Goal: Transaction & Acquisition: Obtain resource

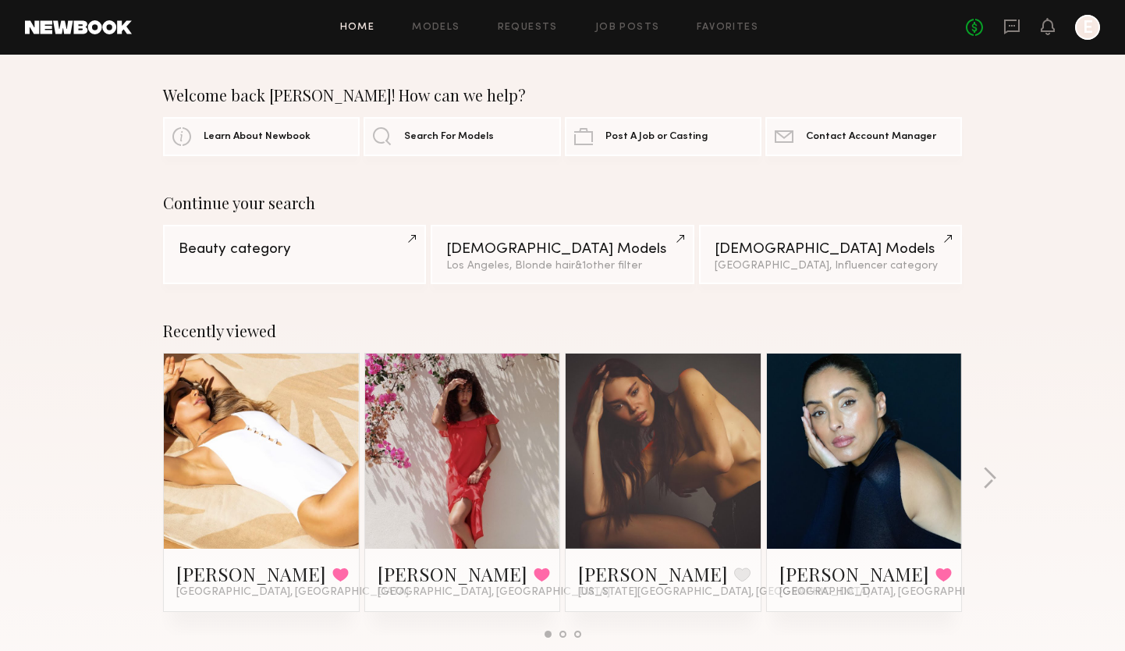
click at [432, 503] on link at bounding box center [462, 451] width 95 height 195
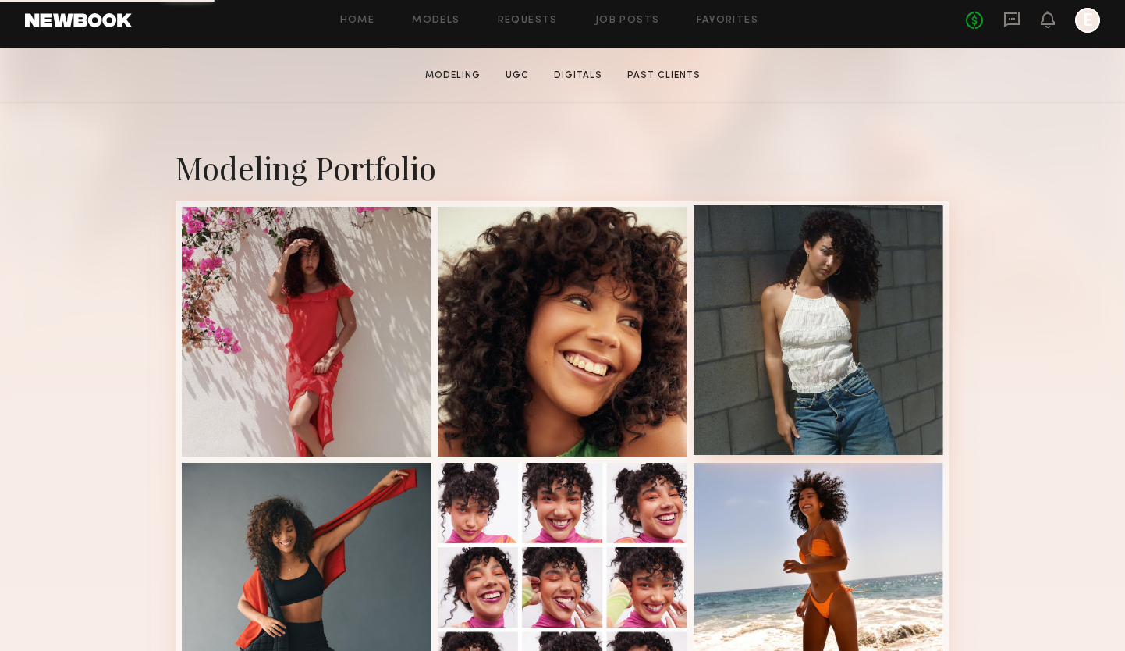
scroll to position [277, 0]
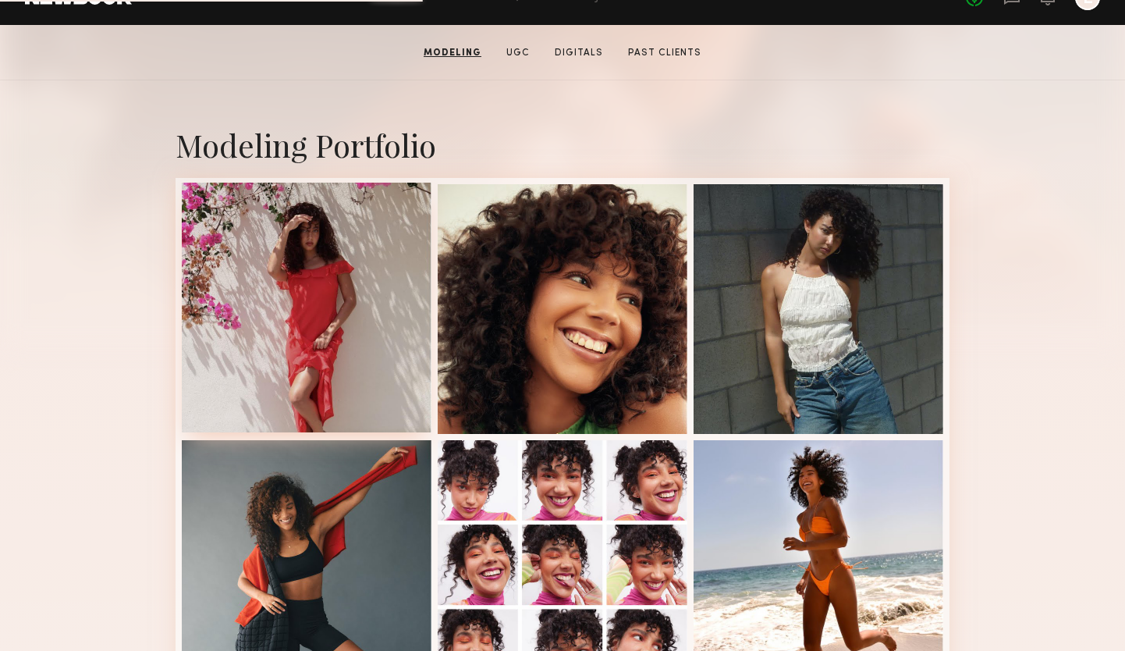
click at [350, 315] on div at bounding box center [307, 308] width 250 height 250
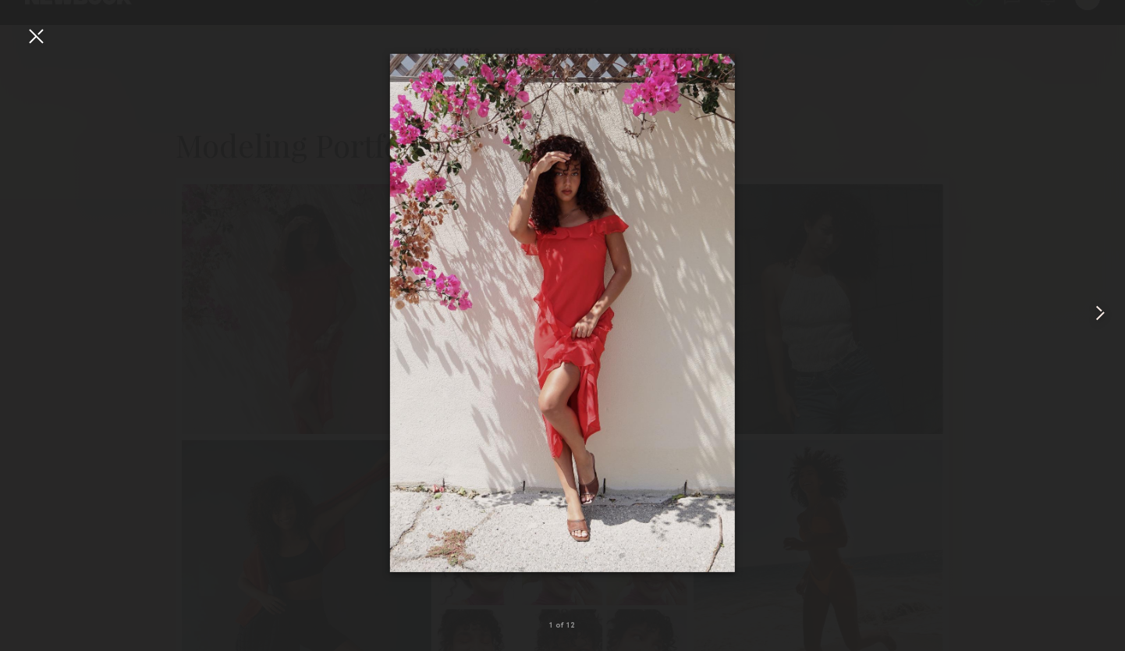
click at [1096, 315] on common-icon at bounding box center [1100, 312] width 25 height 25
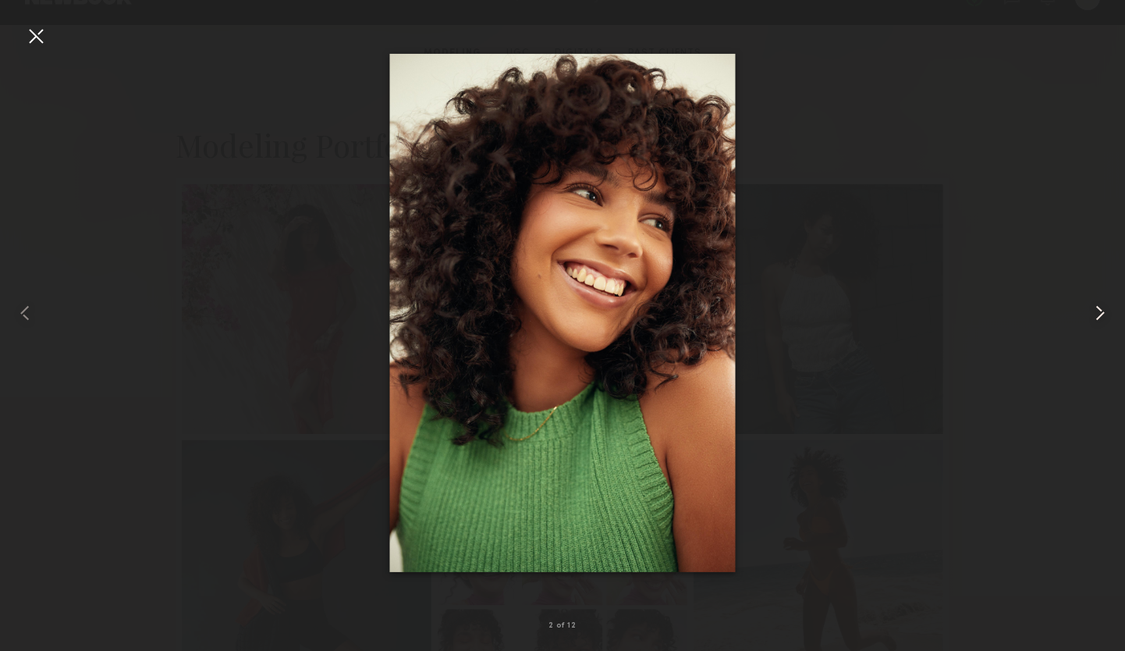
click at [1096, 315] on common-icon at bounding box center [1100, 312] width 25 height 25
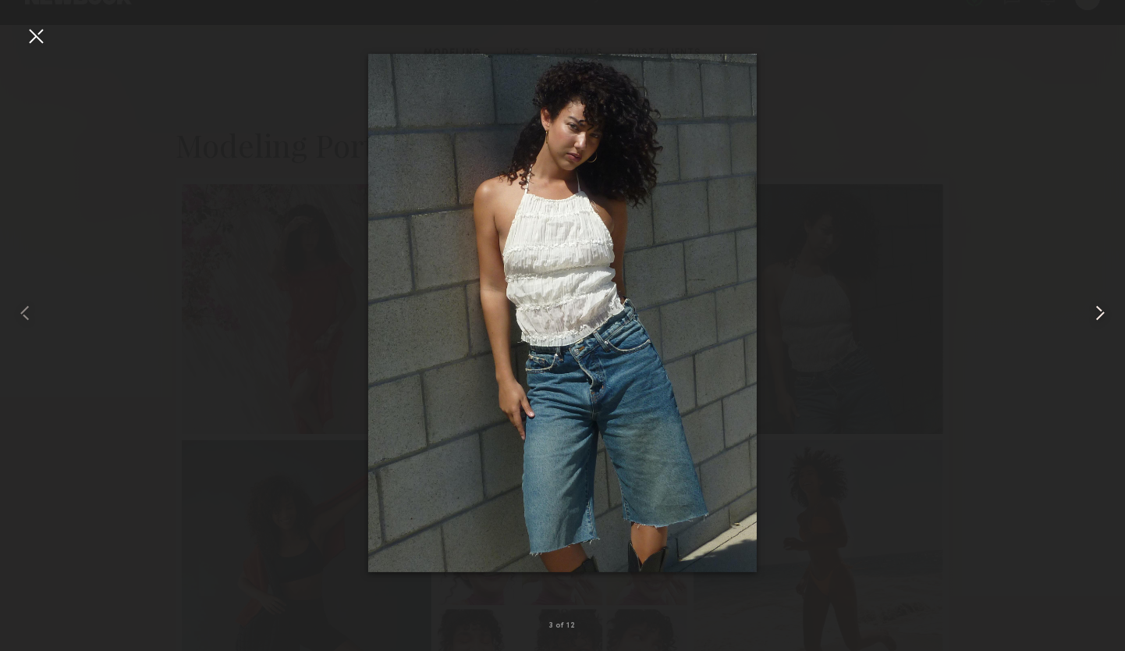
click at [1096, 315] on common-icon at bounding box center [1100, 312] width 25 height 25
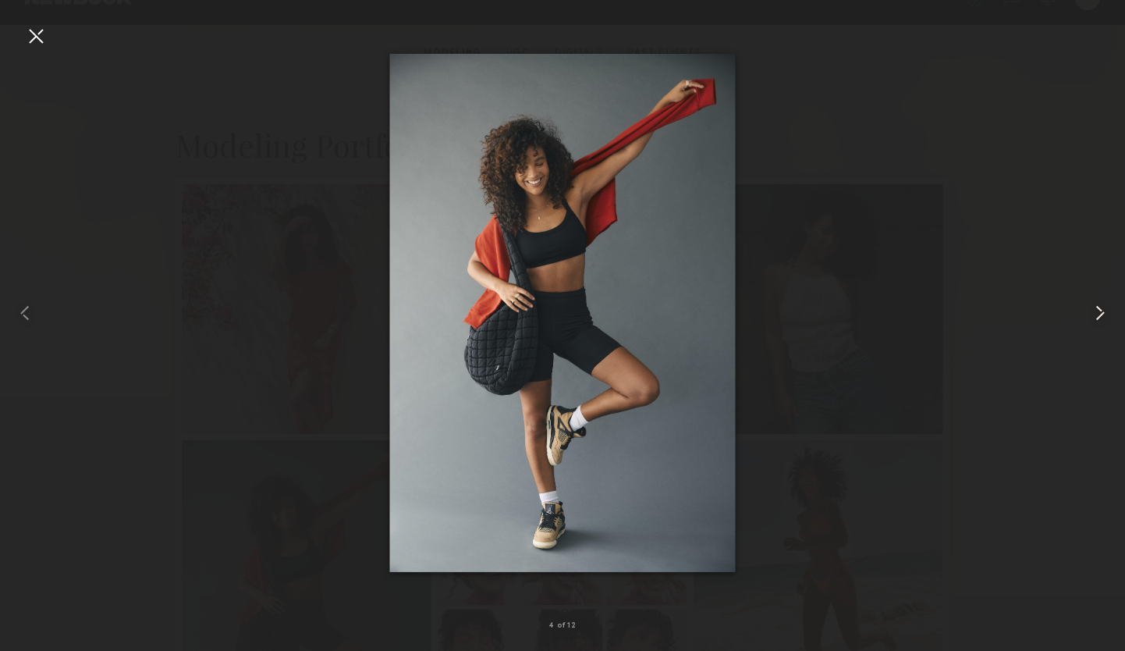
click at [1096, 315] on common-icon at bounding box center [1100, 312] width 25 height 25
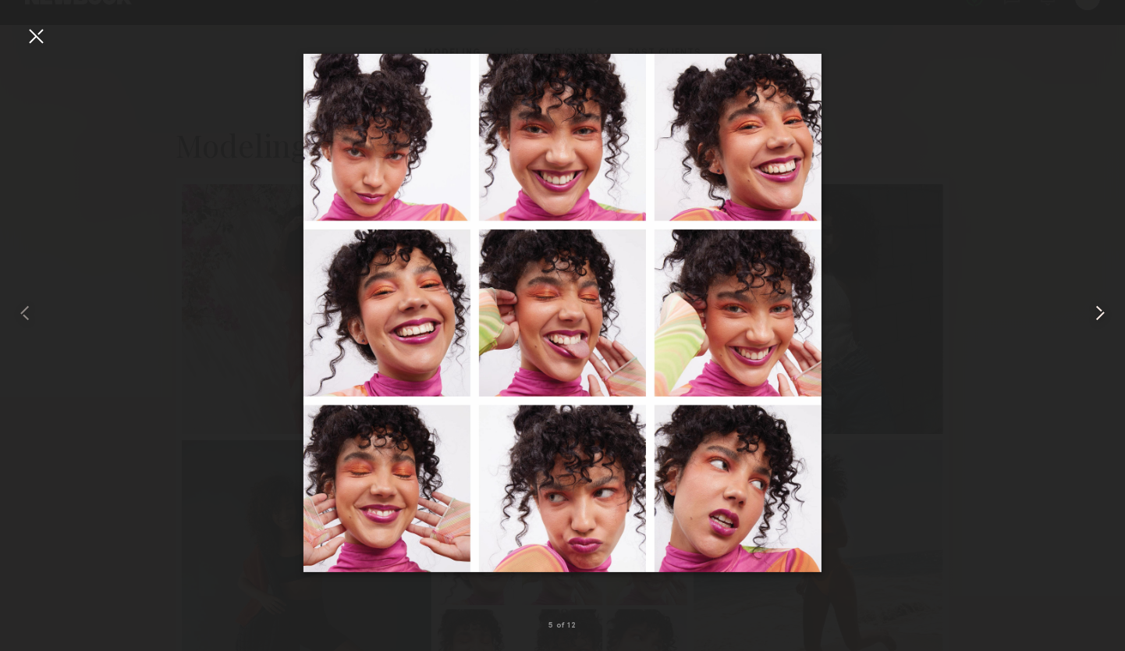
click at [1096, 315] on common-icon at bounding box center [1100, 312] width 25 height 25
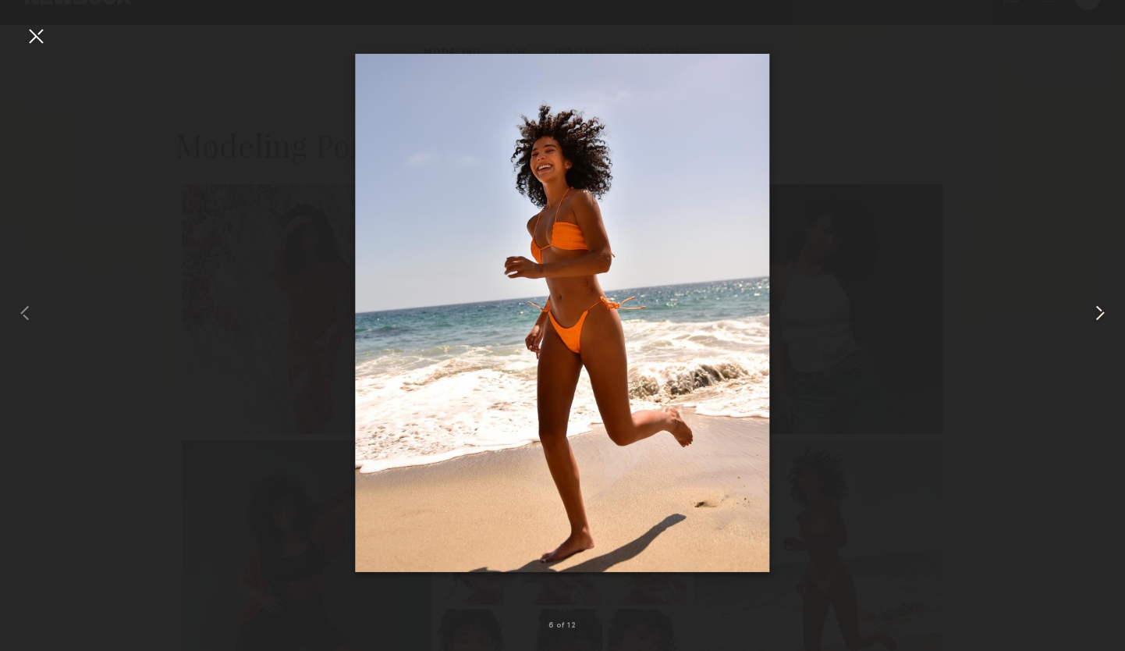
click at [1096, 315] on common-icon at bounding box center [1100, 312] width 25 height 25
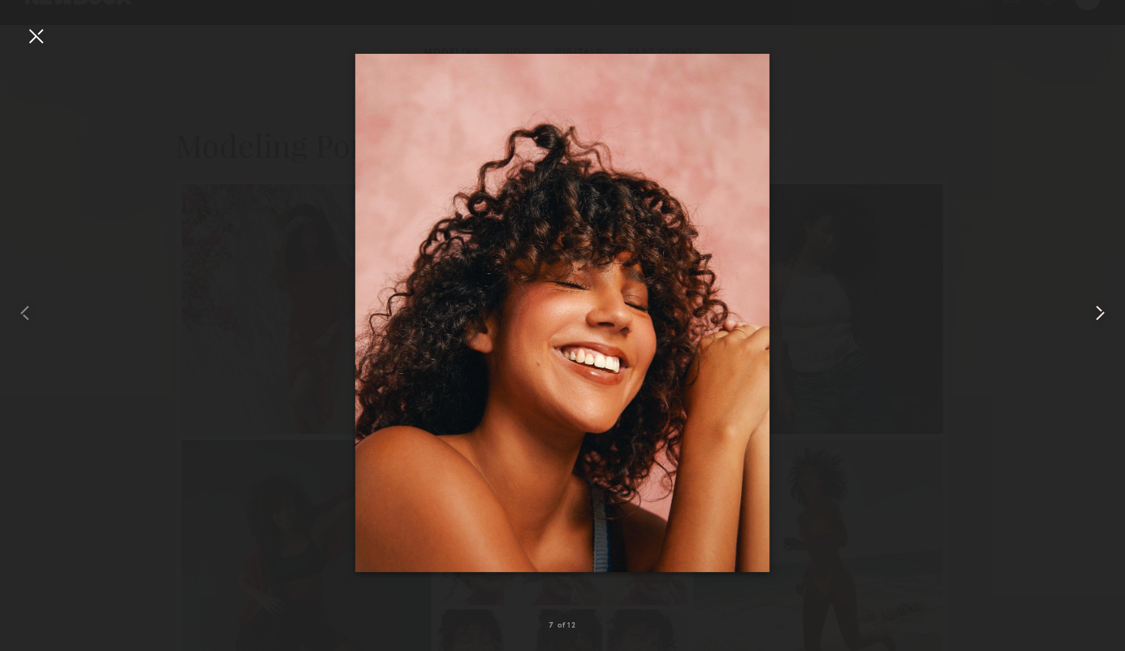
click at [1096, 315] on common-icon at bounding box center [1100, 312] width 25 height 25
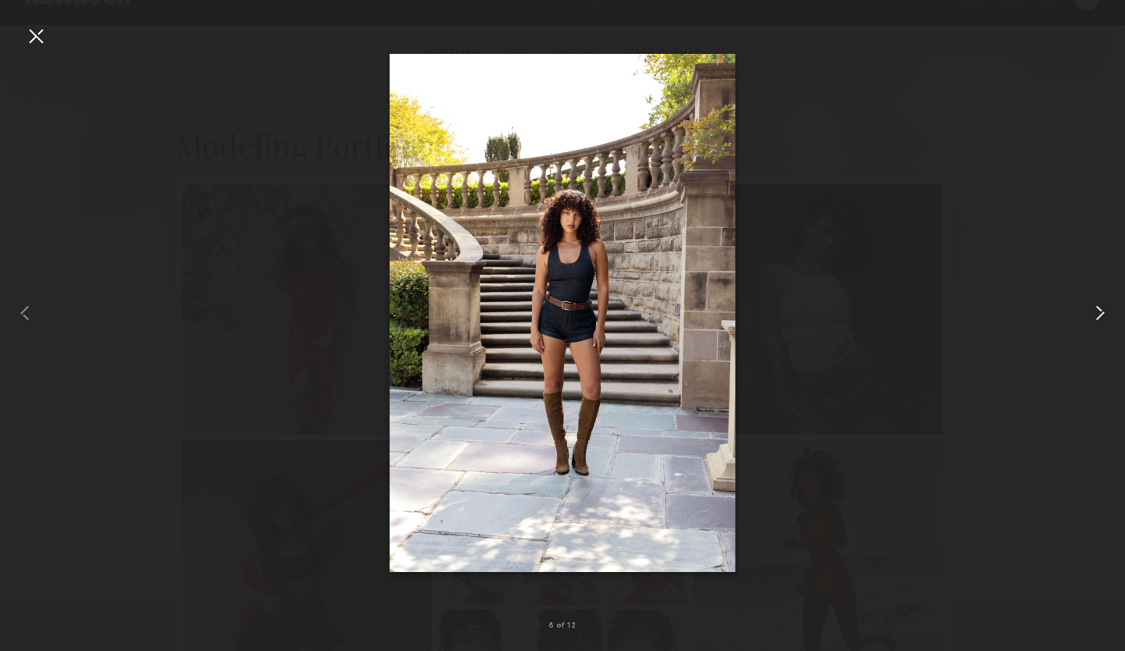
click at [1096, 315] on common-icon at bounding box center [1100, 312] width 25 height 25
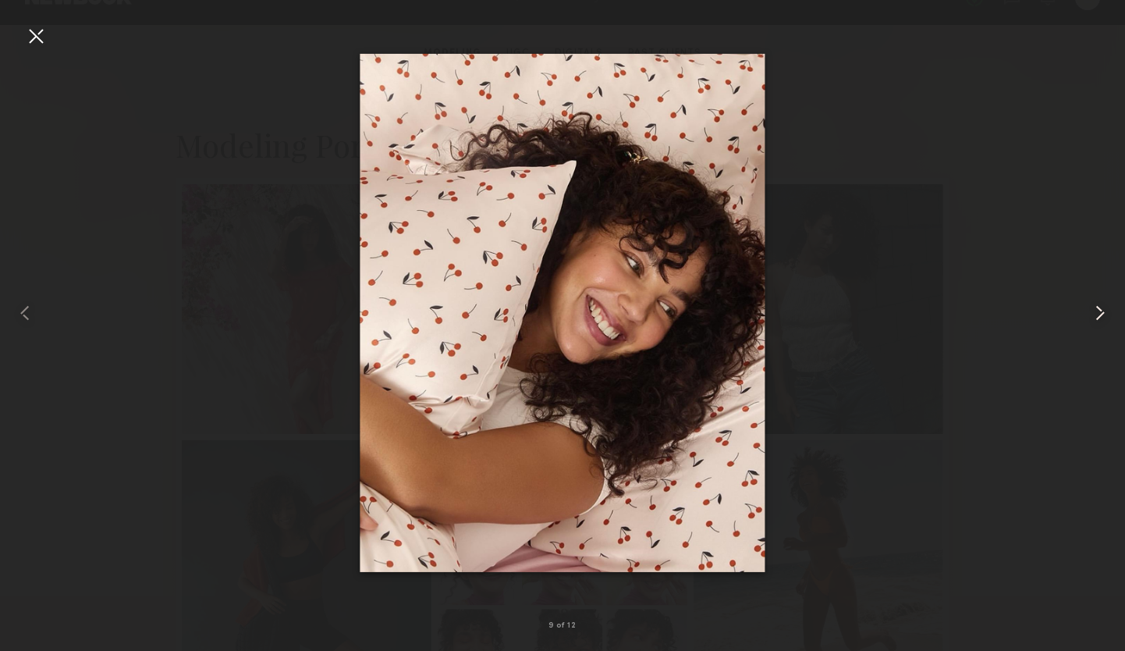
click at [1096, 315] on common-icon at bounding box center [1100, 312] width 25 height 25
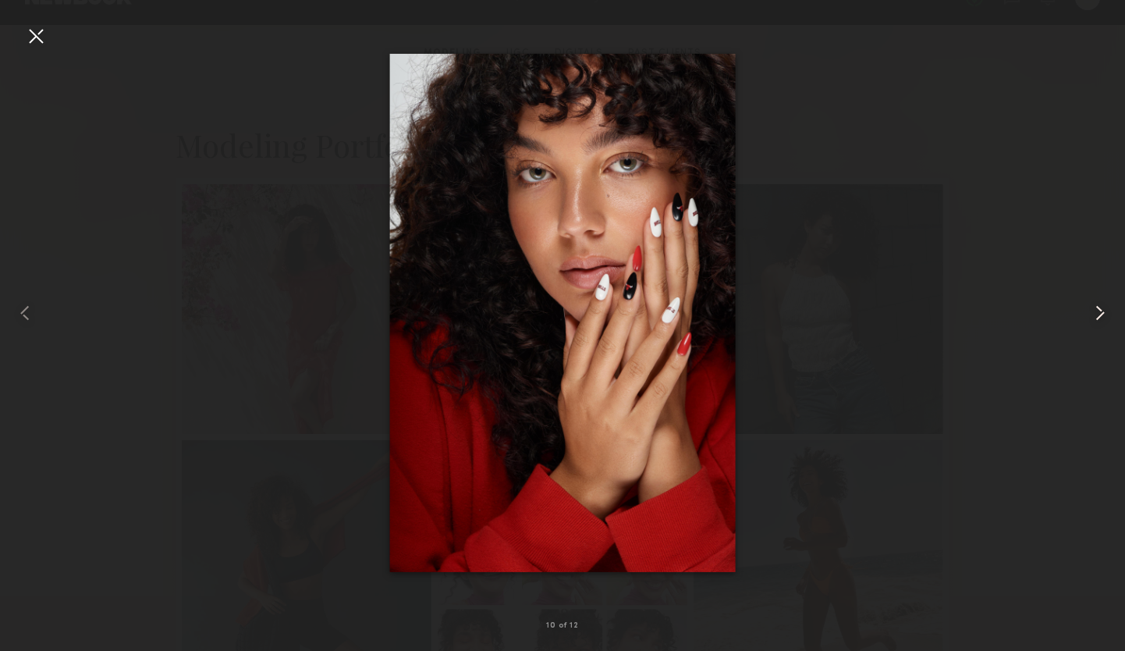
click at [1096, 315] on common-icon at bounding box center [1100, 312] width 25 height 25
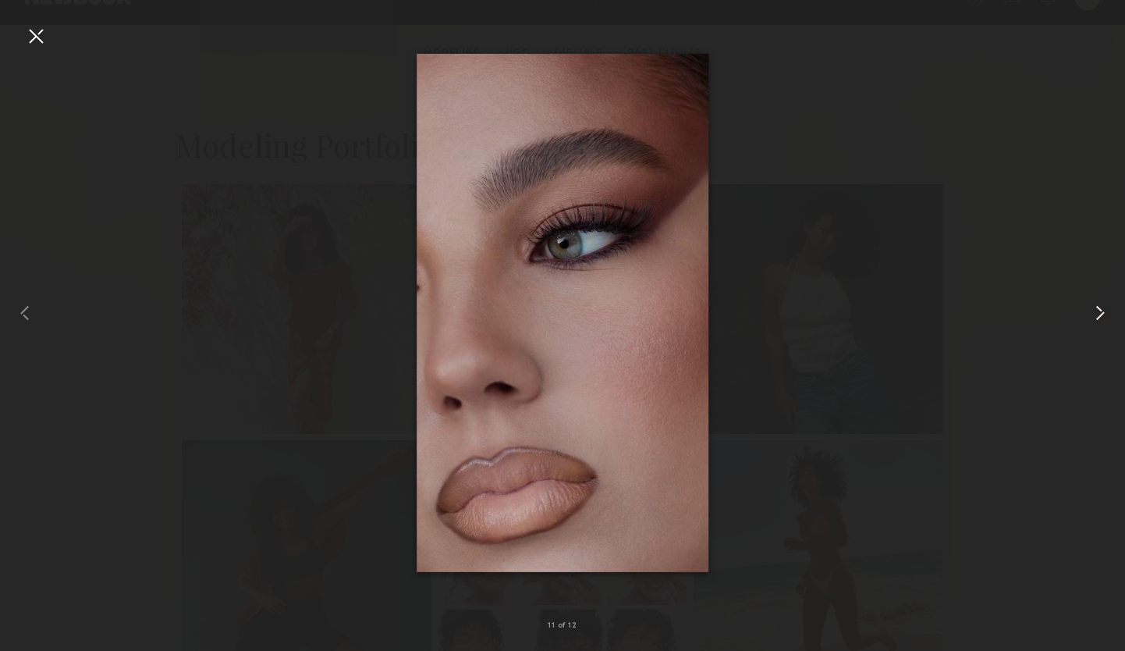
click at [1096, 315] on common-icon at bounding box center [1100, 312] width 25 height 25
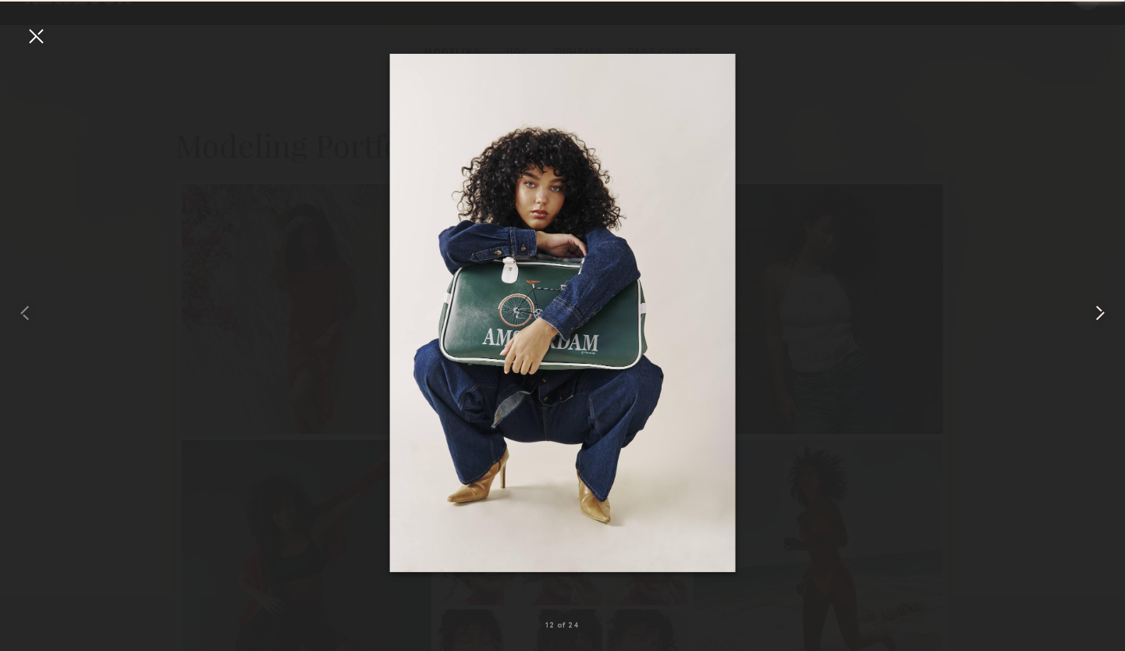
click at [1096, 315] on common-icon at bounding box center [1100, 312] width 25 height 25
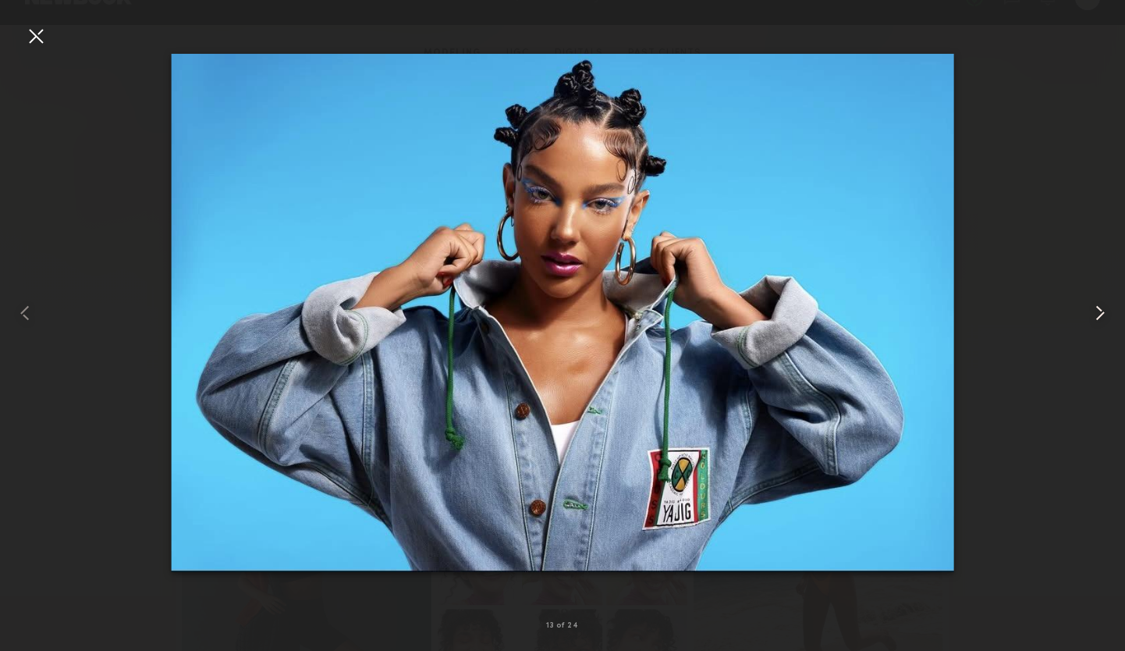
click at [1096, 315] on common-icon at bounding box center [1100, 312] width 25 height 25
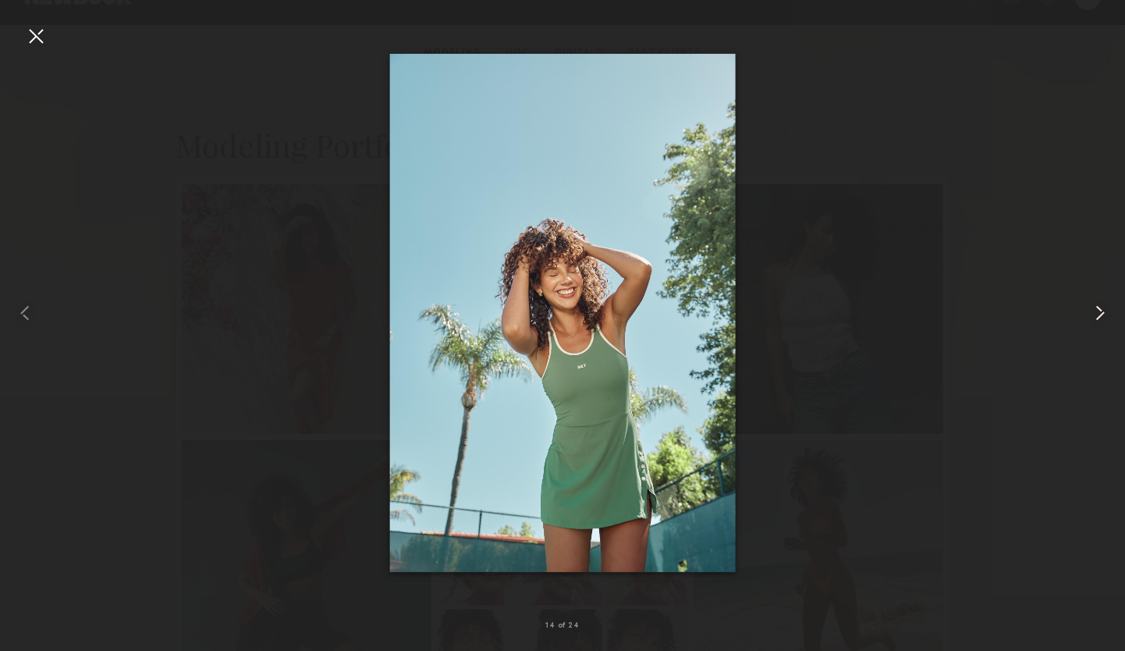
click at [1096, 315] on common-icon at bounding box center [1100, 312] width 25 height 25
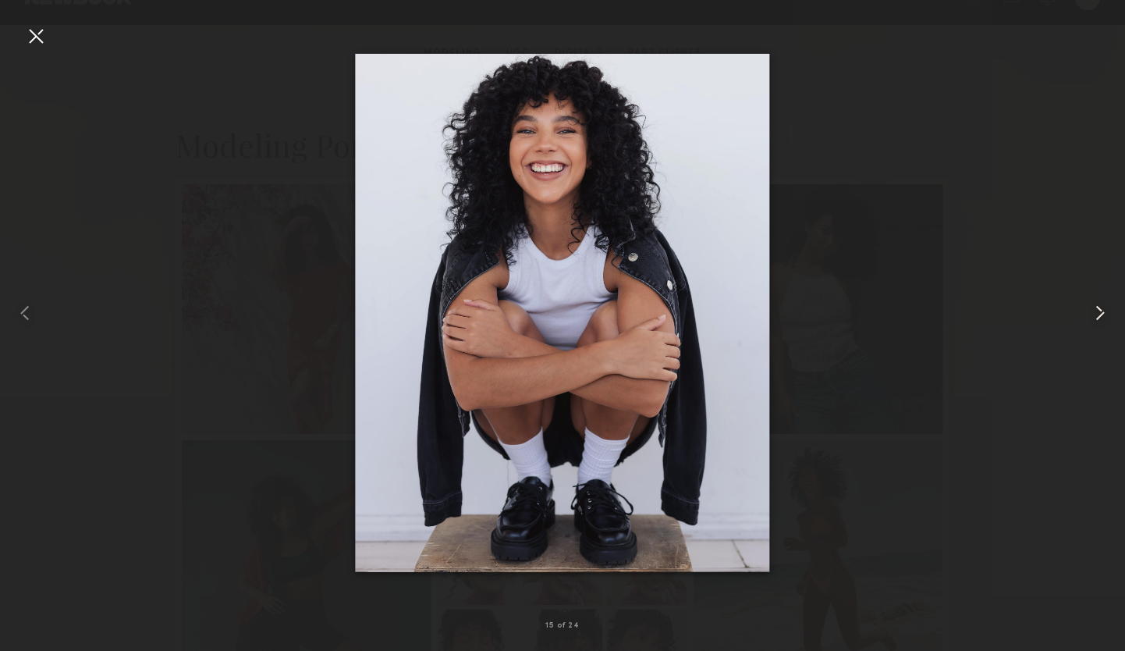
click at [1096, 315] on common-icon at bounding box center [1100, 312] width 25 height 25
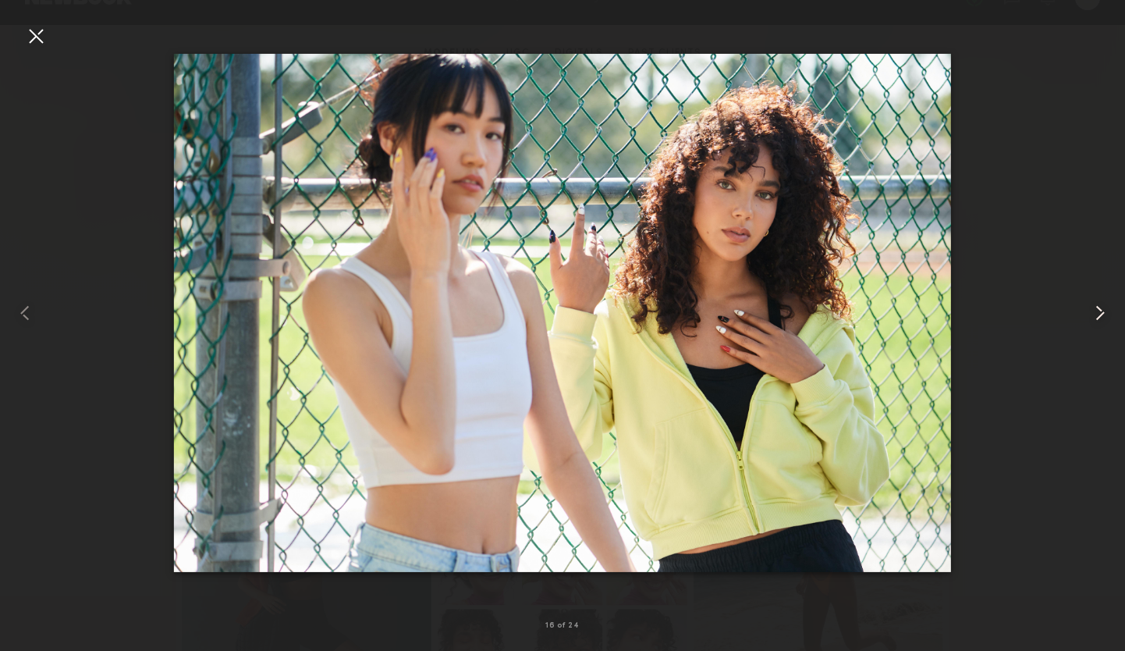
click at [1096, 315] on common-icon at bounding box center [1100, 312] width 25 height 25
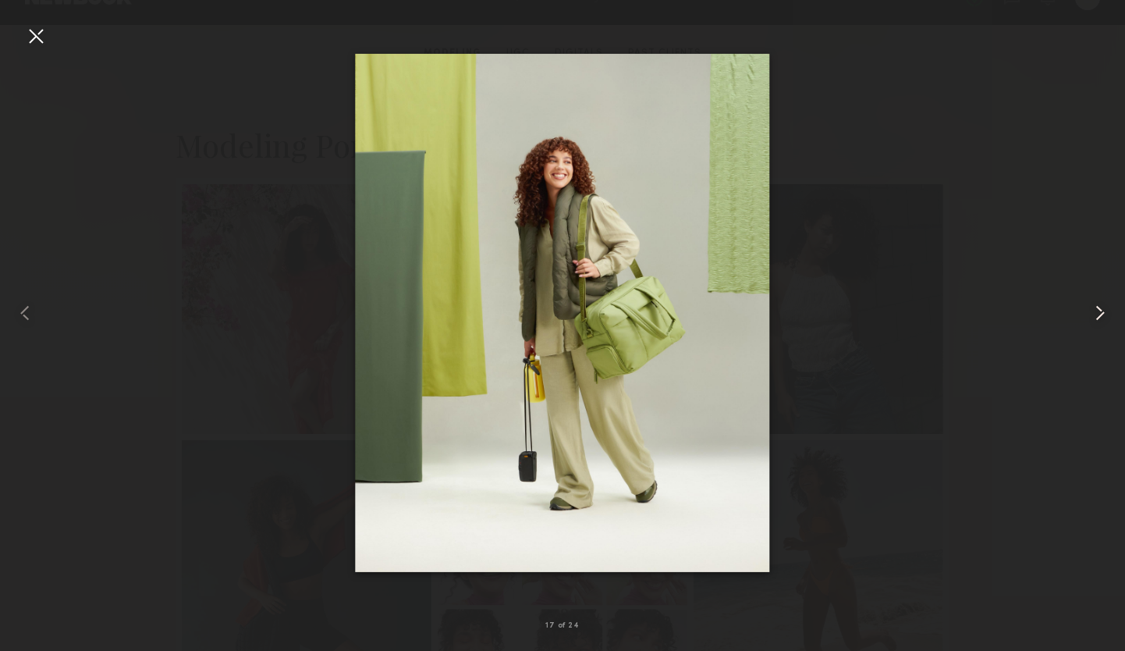
click at [1097, 315] on common-icon at bounding box center [1100, 312] width 25 height 25
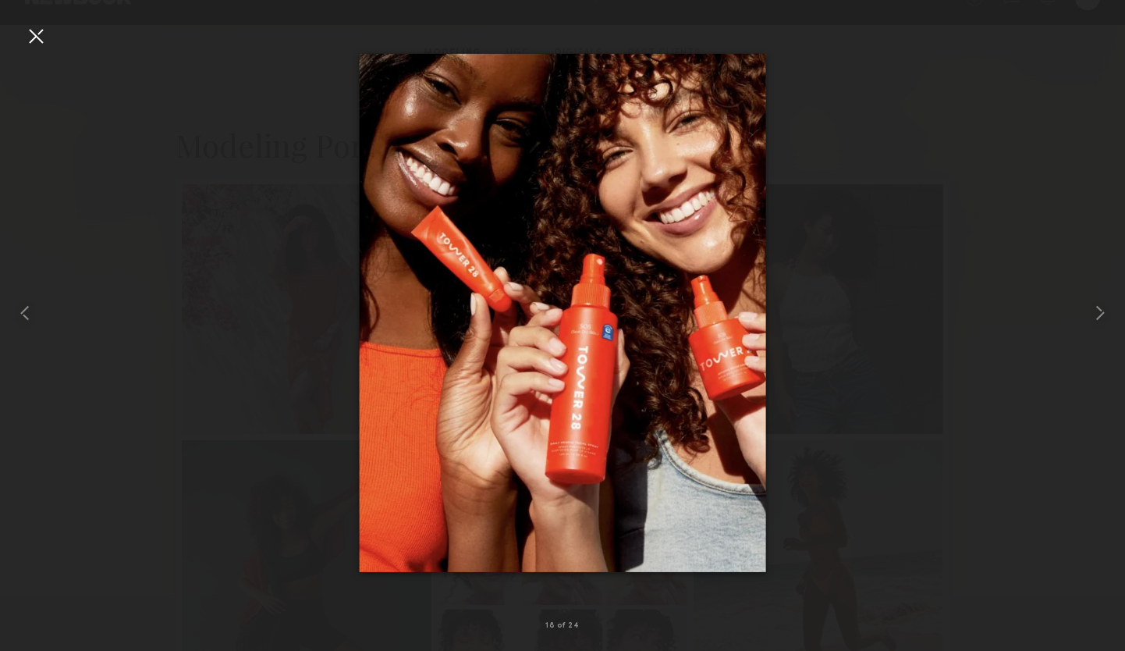
click at [40, 34] on div at bounding box center [35, 35] width 25 height 25
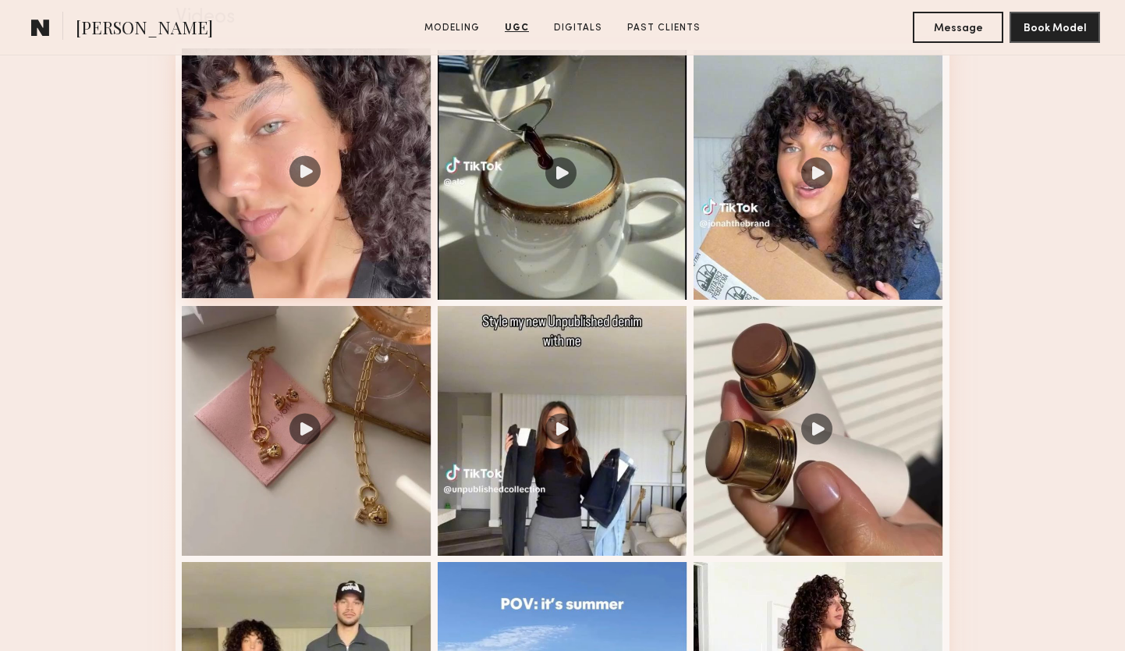
scroll to position [2625, 0]
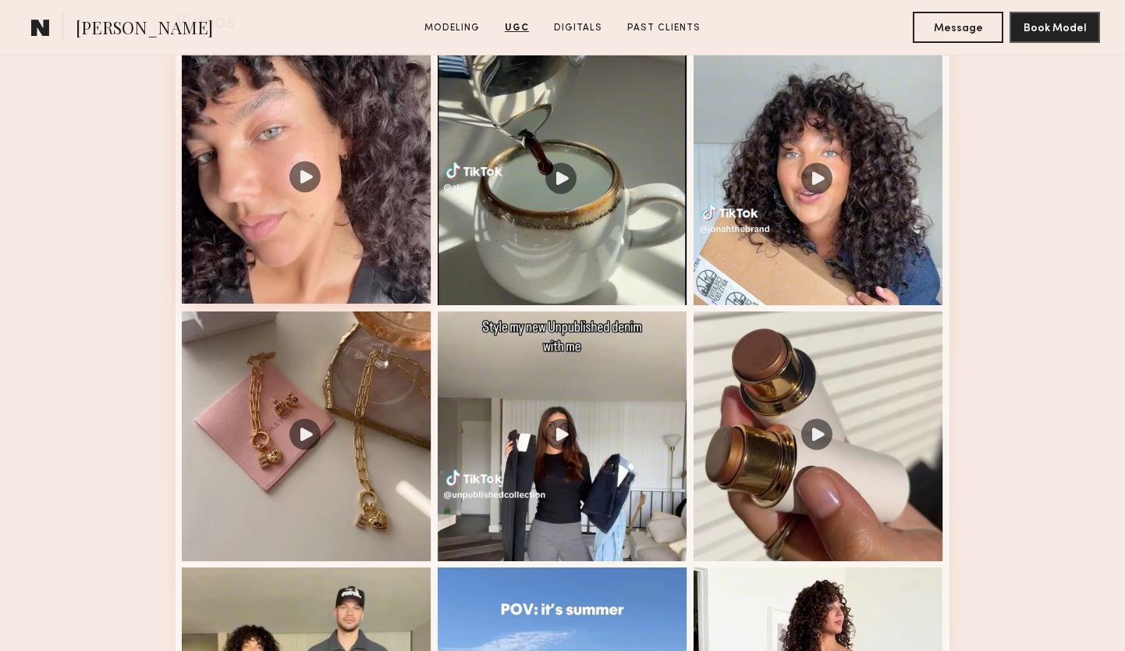
click at [308, 179] on div at bounding box center [307, 179] width 250 height 250
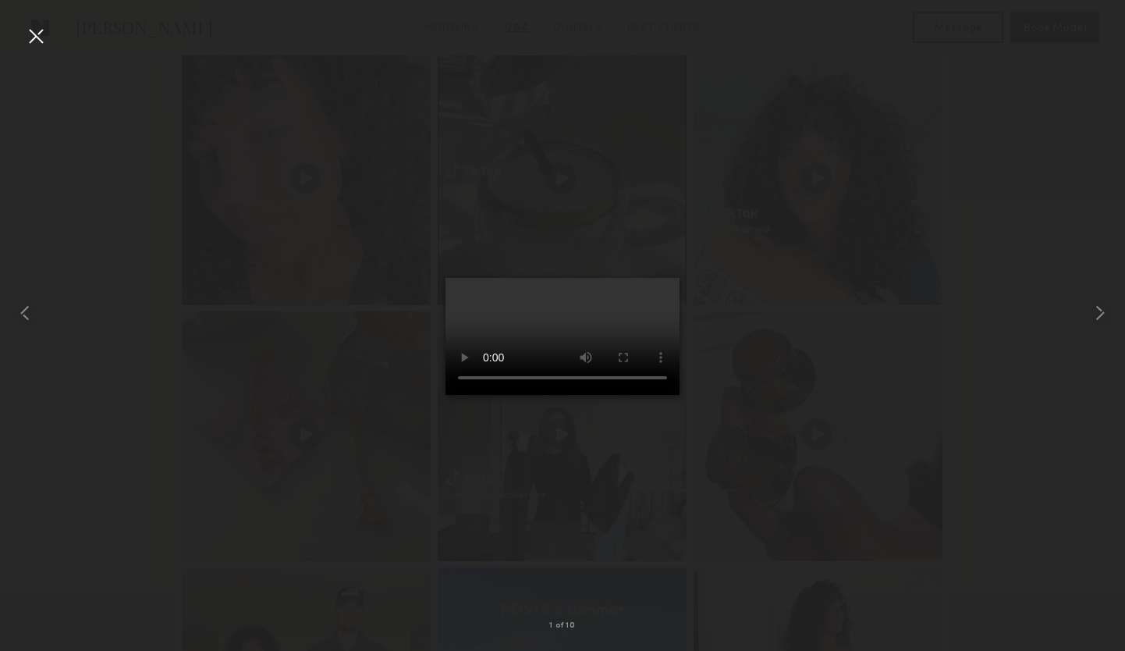
click at [579, 364] on video at bounding box center [563, 336] width 234 height 117
click at [35, 34] on div at bounding box center [35, 35] width 25 height 25
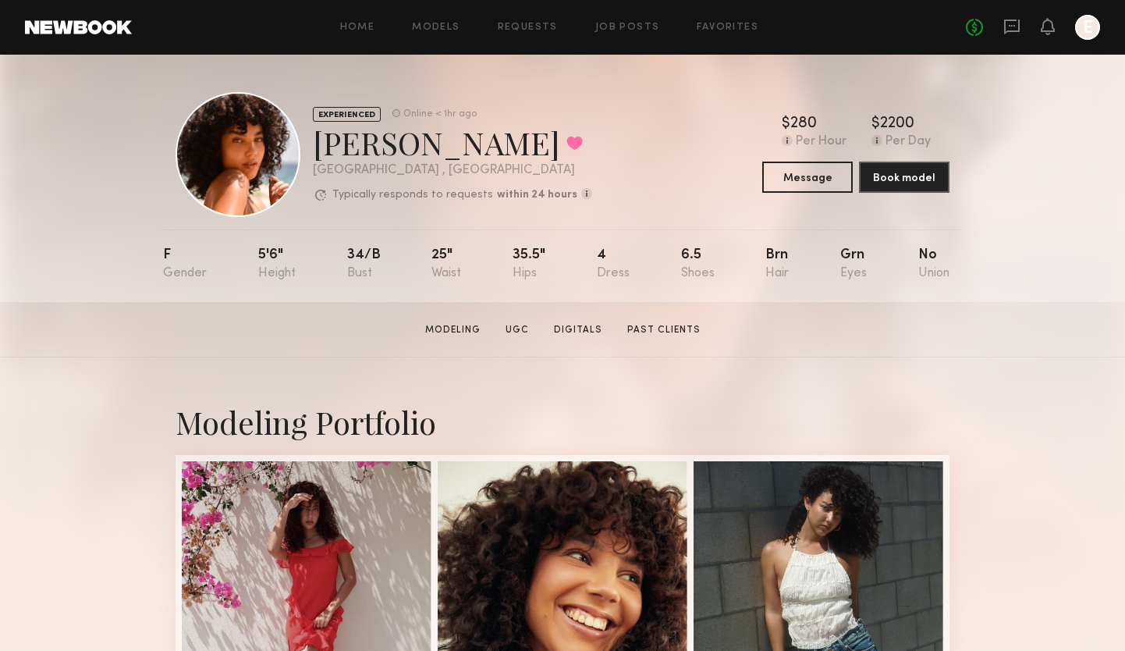
scroll to position [0, 0]
click at [356, 26] on link "Home" at bounding box center [357, 28] width 35 height 10
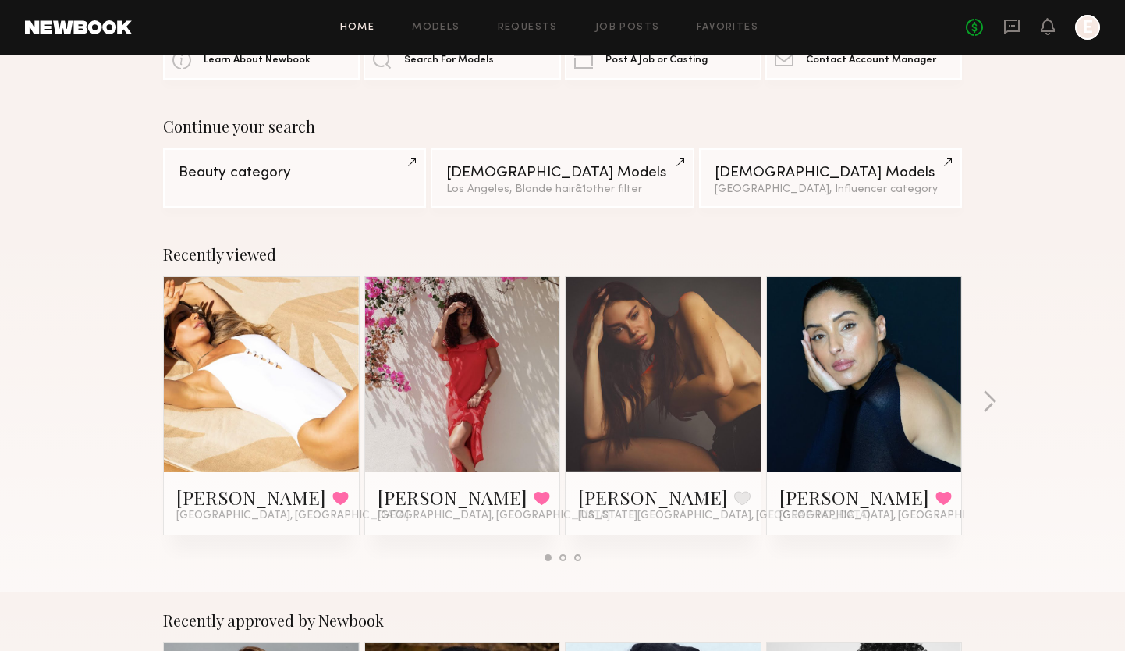
scroll to position [79, 0]
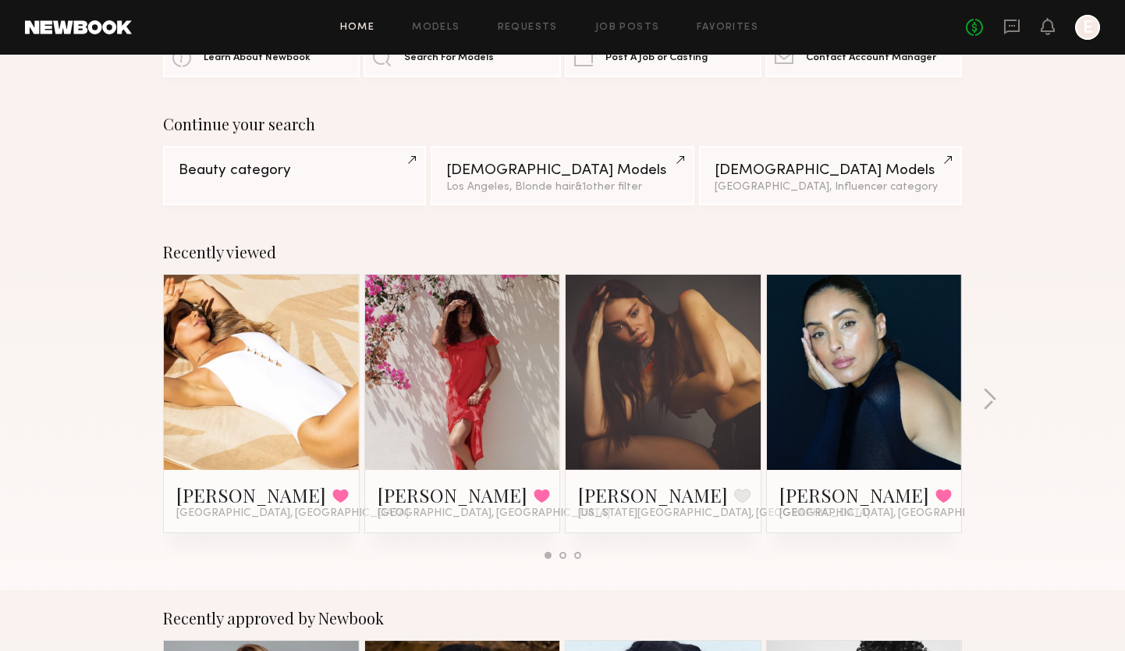
click at [982, 396] on div "Recently viewed [PERSON_NAME] Favorited [GEOGRAPHIC_DATA], [GEOGRAPHIC_DATA] [P…" at bounding box center [562, 407] width 1125 height 366
click at [994, 397] on button "button" at bounding box center [990, 401] width 15 height 26
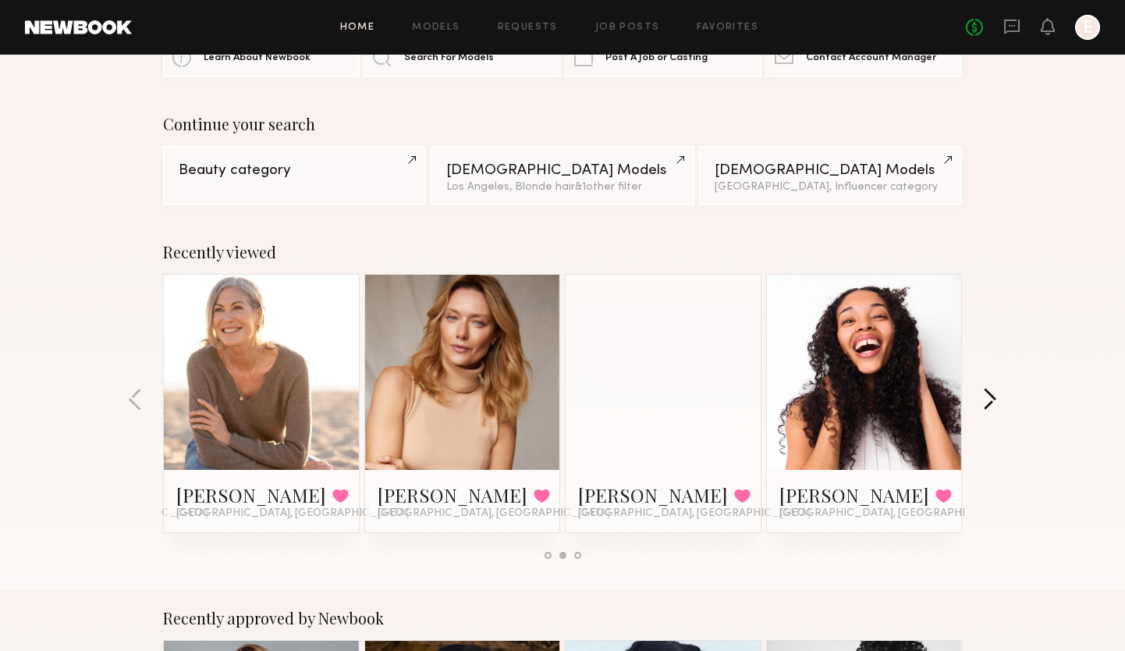
click at [993, 394] on button "button" at bounding box center [990, 401] width 15 height 26
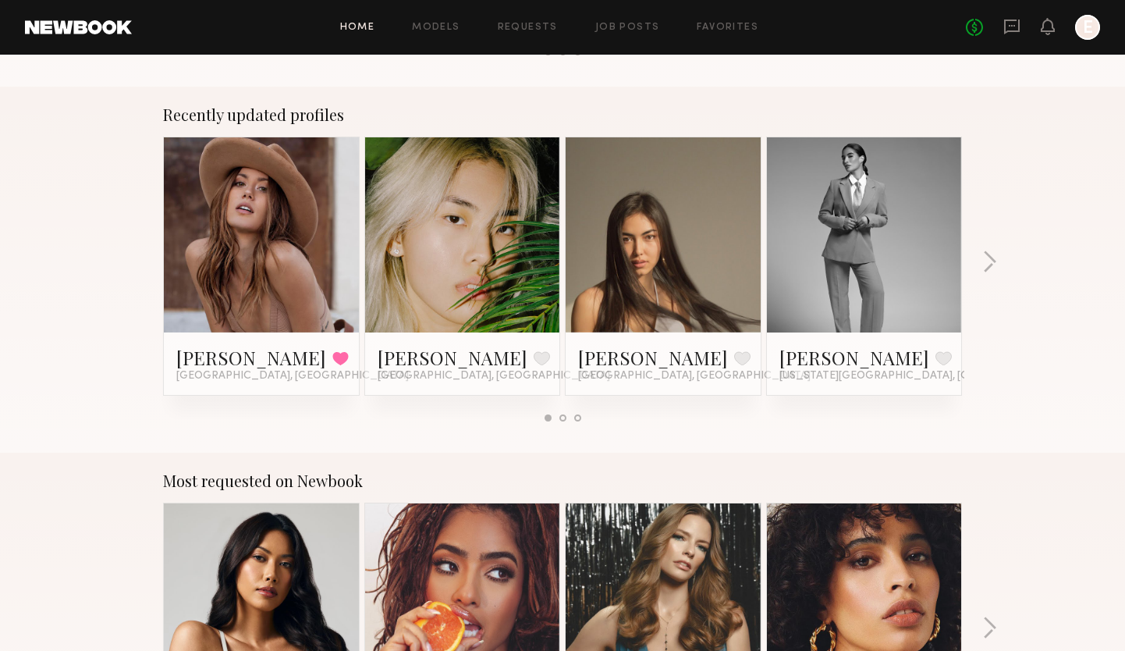
scroll to position [953, 0]
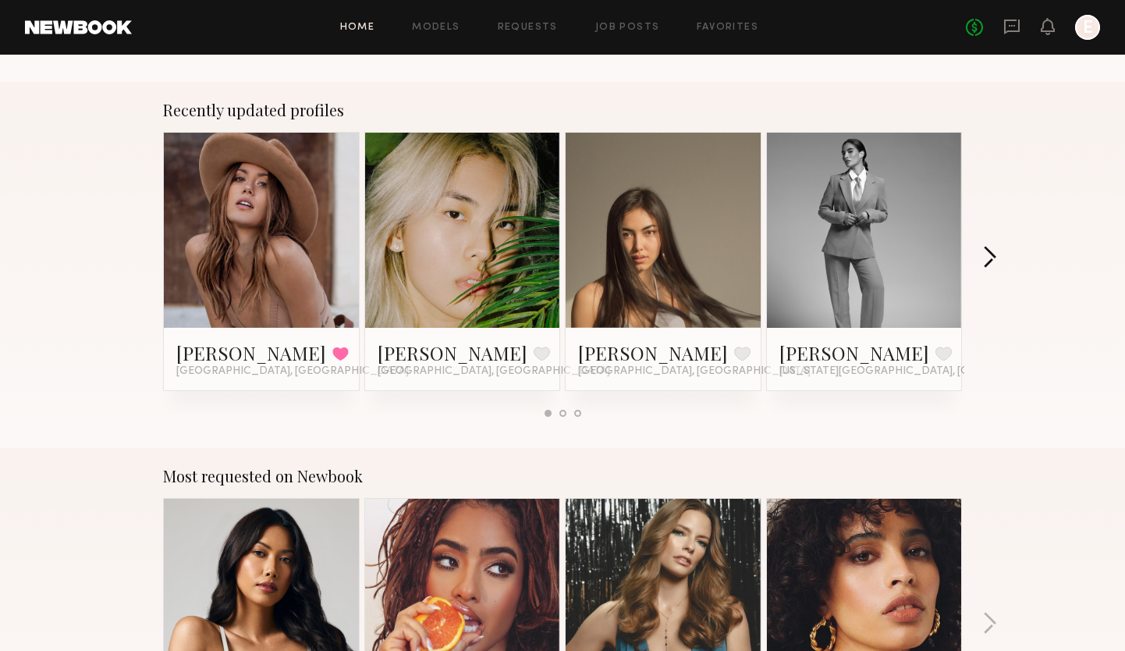
click at [995, 256] on button "button" at bounding box center [990, 259] width 15 height 26
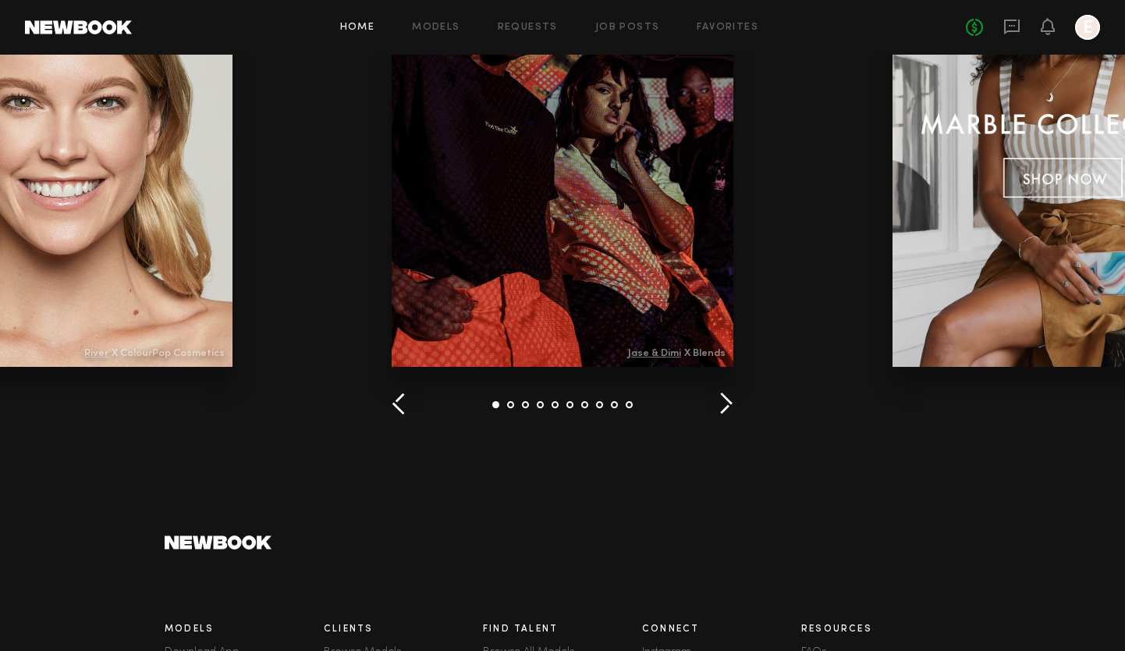
scroll to position [1951, 0]
